Goal: Information Seeking & Learning: Learn about a topic

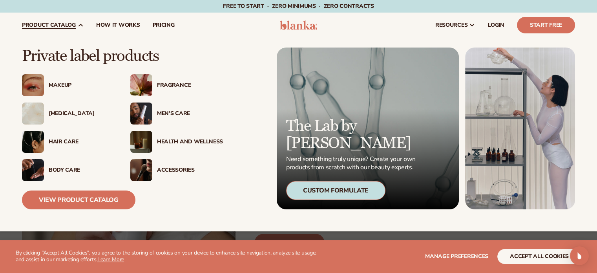
click at [70, 111] on div "[MEDICAL_DATA]" at bounding box center [82, 113] width 66 height 7
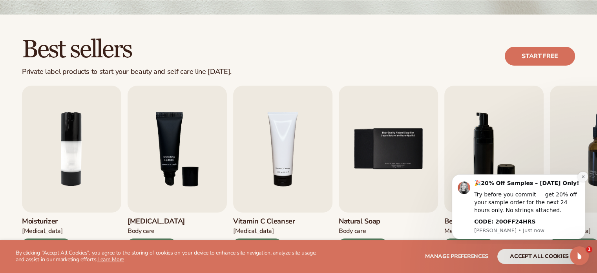
click at [585, 176] on icon "Dismiss notification" at bounding box center [583, 176] width 4 height 4
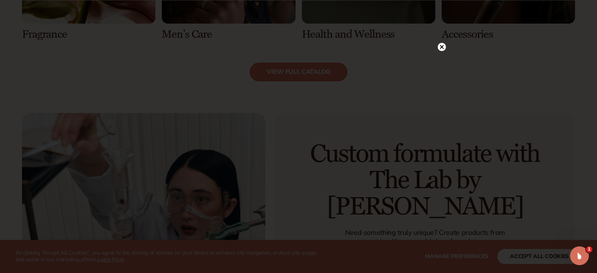
click at [443, 48] on icon at bounding box center [442, 47] width 4 height 4
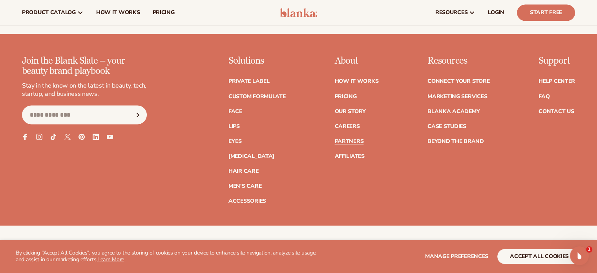
scroll to position [1375, 0]
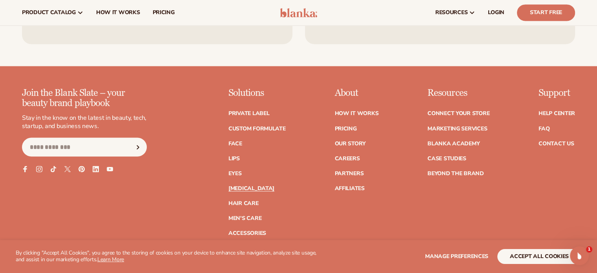
click at [236, 189] on link "[MEDICAL_DATA]" at bounding box center [252, 187] width 46 height 5
